Goal: Information Seeking & Learning: Learn about a topic

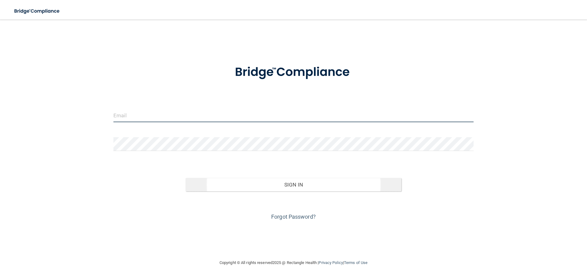
type input "[EMAIL_ADDRESS][DOMAIN_NAME]"
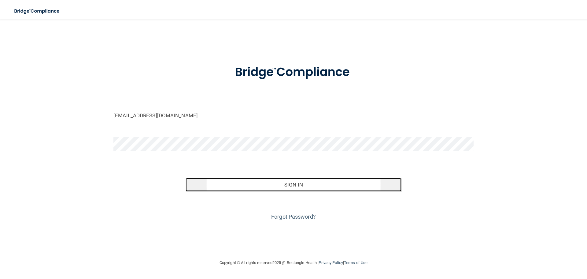
click at [292, 183] on button "Sign In" at bounding box center [294, 184] width 216 height 13
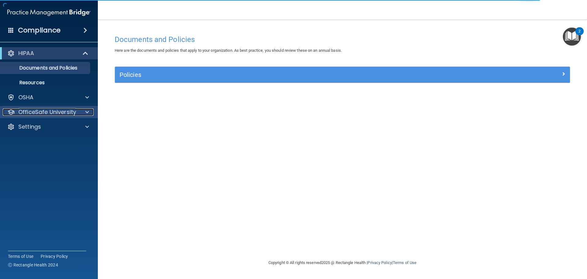
click at [87, 110] on span at bounding box center [87, 111] width 4 height 7
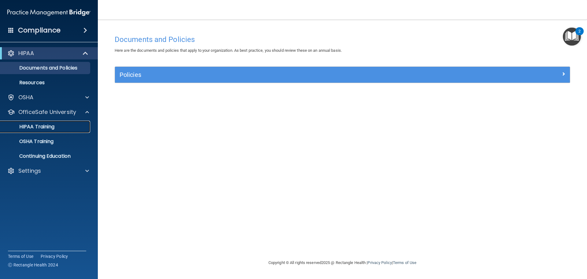
click at [49, 126] on p "HIPAA Training" at bounding box center [29, 127] width 50 height 6
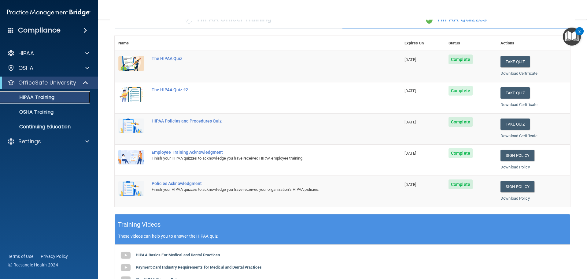
scroll to position [29, 0]
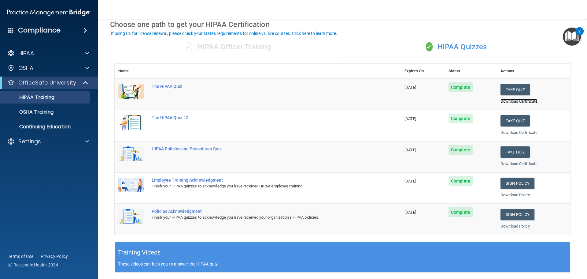
click at [519, 100] on link "Download Certificate" at bounding box center [519, 101] width 37 height 5
click at [316, 33] on div "If using CE for license renewal, please check your state's requirements for onl…" at bounding box center [224, 33] width 226 height 4
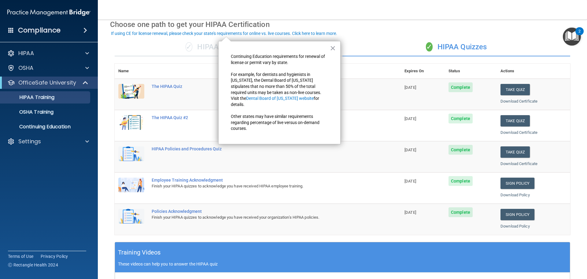
click at [172, 32] on div "If using CE for license renewal, please check your state's requirements for onl…" at bounding box center [224, 33] width 226 height 4
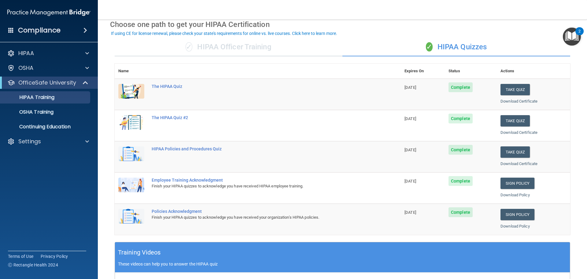
click at [155, 34] on div "If using CE for license renewal, please check your state's requirements for onl…" at bounding box center [224, 33] width 226 height 4
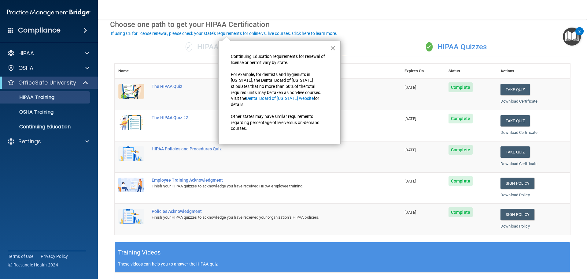
click at [334, 49] on button "×" at bounding box center [333, 48] width 6 height 10
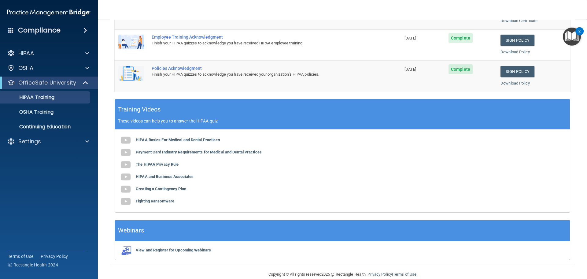
scroll to position [182, 0]
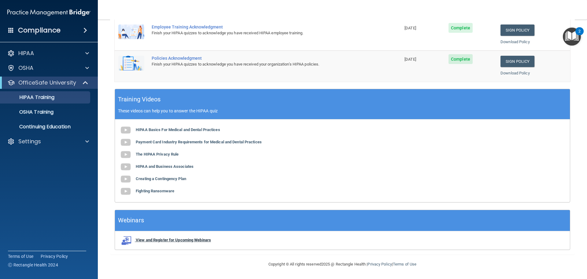
click at [162, 238] on b "View and Register for Upcoming Webinars" at bounding box center [173, 239] width 75 height 5
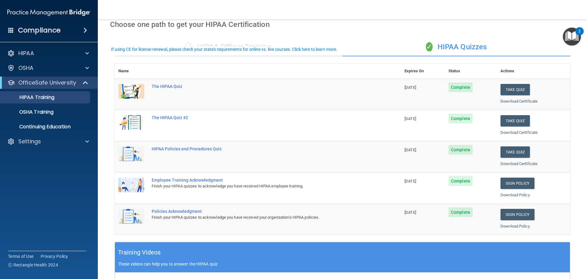
scroll to position [0, 0]
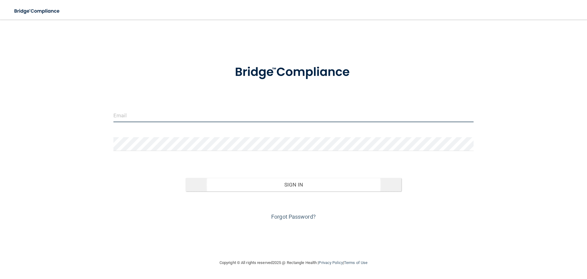
type input "[EMAIL_ADDRESS][DOMAIN_NAME]"
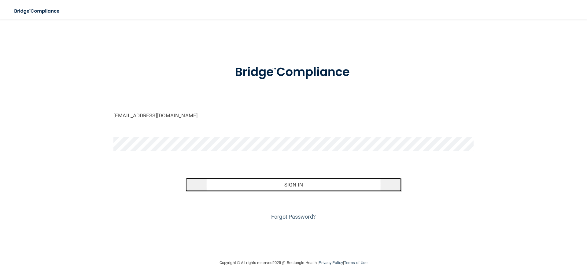
click at [347, 185] on button "Sign In" at bounding box center [294, 184] width 216 height 13
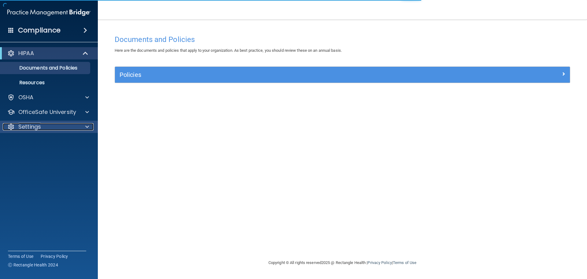
click at [84, 124] on div at bounding box center [86, 126] width 15 height 7
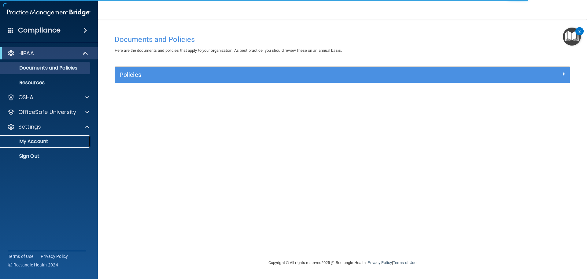
click at [38, 141] on p "My Account" at bounding box center [46, 141] width 84 height 6
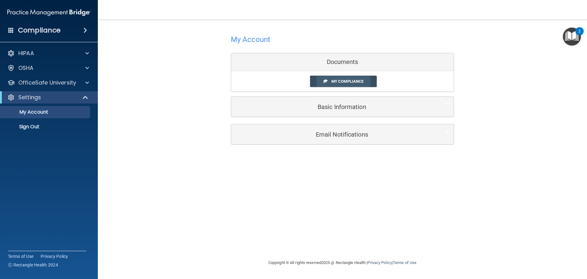
click at [344, 80] on span "My Compliance" at bounding box center [348, 81] width 32 height 5
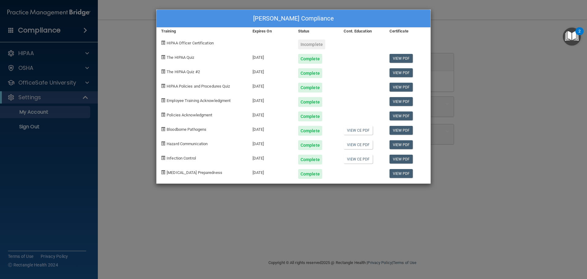
click at [164, 43] on span at bounding box center [163, 43] width 4 height 4
click at [175, 43] on span "HIPAA Officer Certification" at bounding box center [190, 43] width 47 height 5
click at [64, 153] on div "Kimberly Croteau's Compliance Training Expires On Status Cont. Education Certif…" at bounding box center [293, 139] width 587 height 279
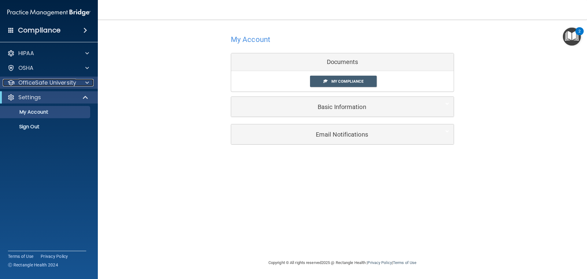
click at [87, 83] on span at bounding box center [87, 82] width 4 height 7
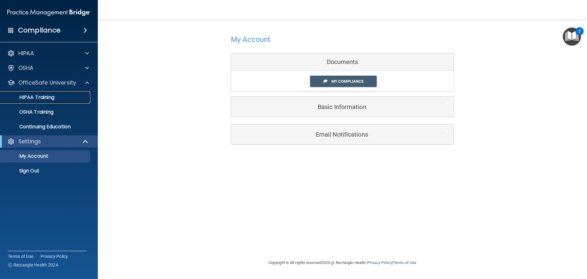
click at [49, 95] on p "HIPAA Training" at bounding box center [29, 97] width 50 height 6
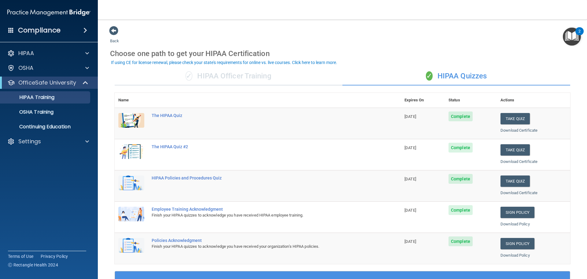
click at [204, 74] on div "✓ HIPAA Officer Training" at bounding box center [229, 76] width 228 height 18
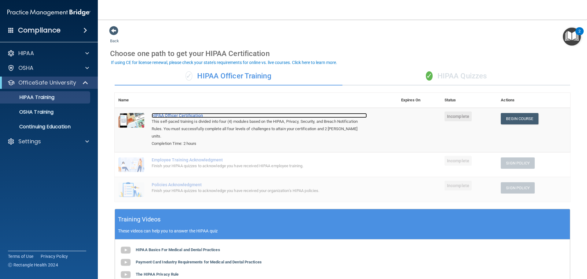
click at [188, 114] on div "HIPAA Officer Certification" at bounding box center [259, 115] width 215 height 5
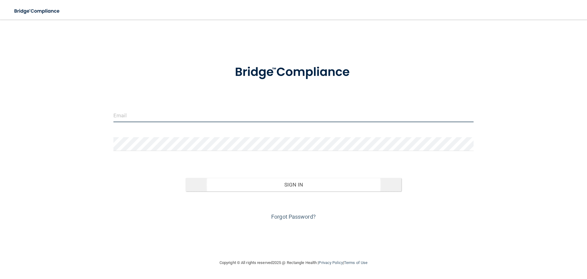
type input "[EMAIL_ADDRESS][DOMAIN_NAME]"
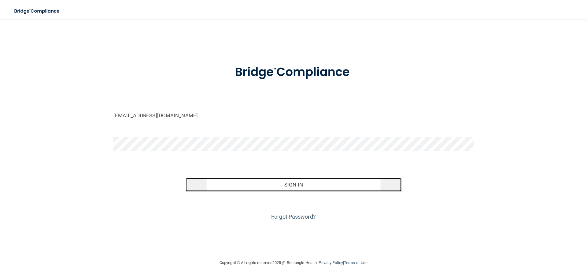
click at [303, 185] on button "Sign In" at bounding box center [294, 184] width 216 height 13
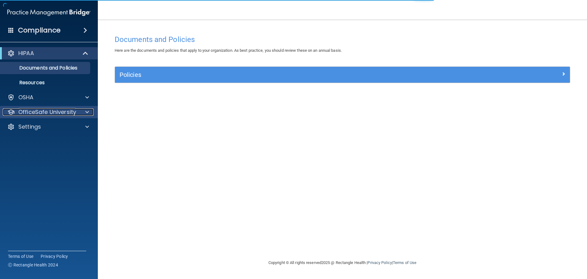
click at [87, 112] on span at bounding box center [87, 111] width 4 height 7
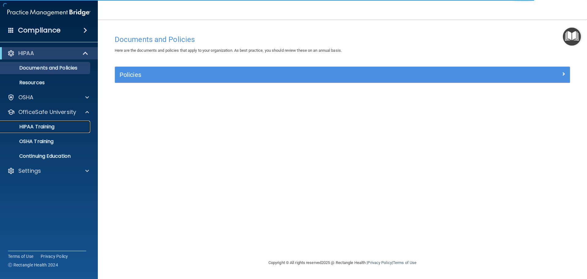
click at [46, 127] on p "HIPAA Training" at bounding box center [29, 127] width 50 height 6
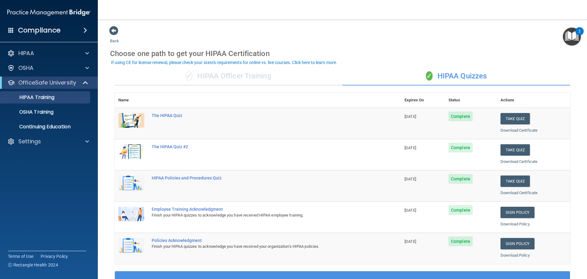
click at [240, 77] on div "✓ HIPAA Officer Training" at bounding box center [229, 76] width 228 height 18
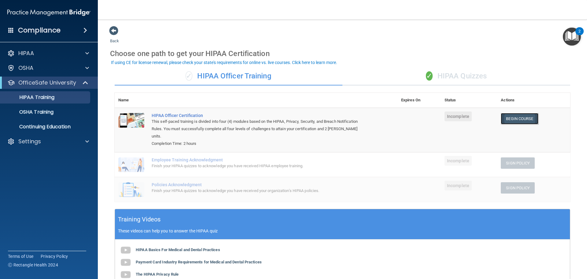
click at [513, 121] on link "Begin Course" at bounding box center [519, 118] width 37 height 11
